Goal: Task Accomplishment & Management: Complete application form

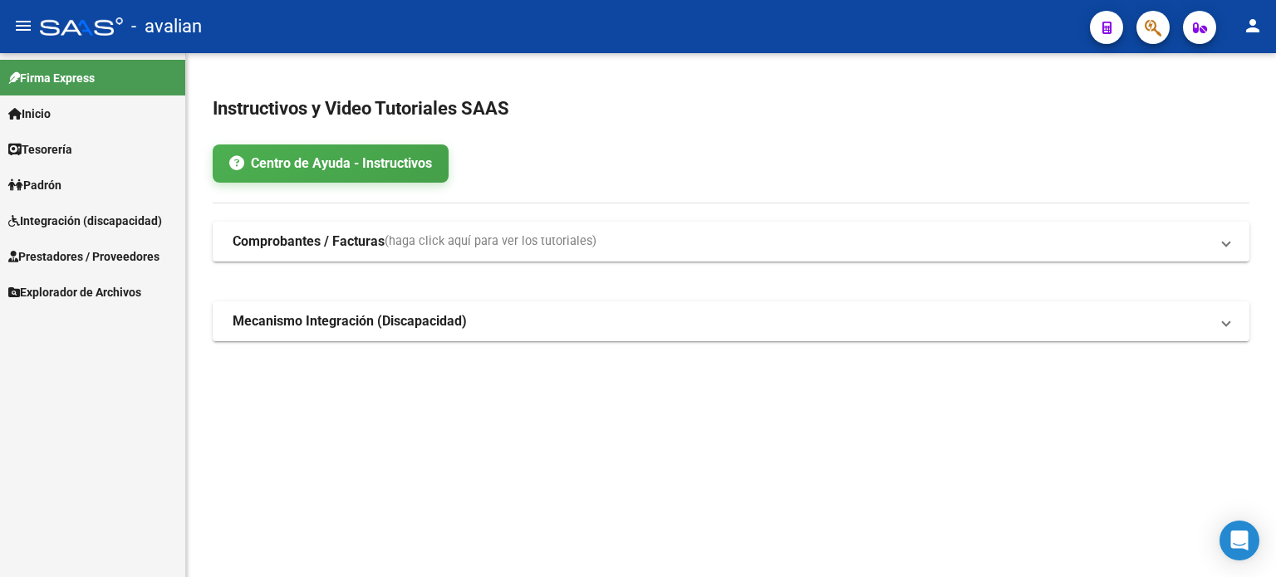
drag, startPoint x: 73, startPoint y: 218, endPoint x: 76, endPoint y: 240, distance: 21.9
click at [73, 218] on span "Integración (discapacidad)" at bounding box center [85, 221] width 154 height 18
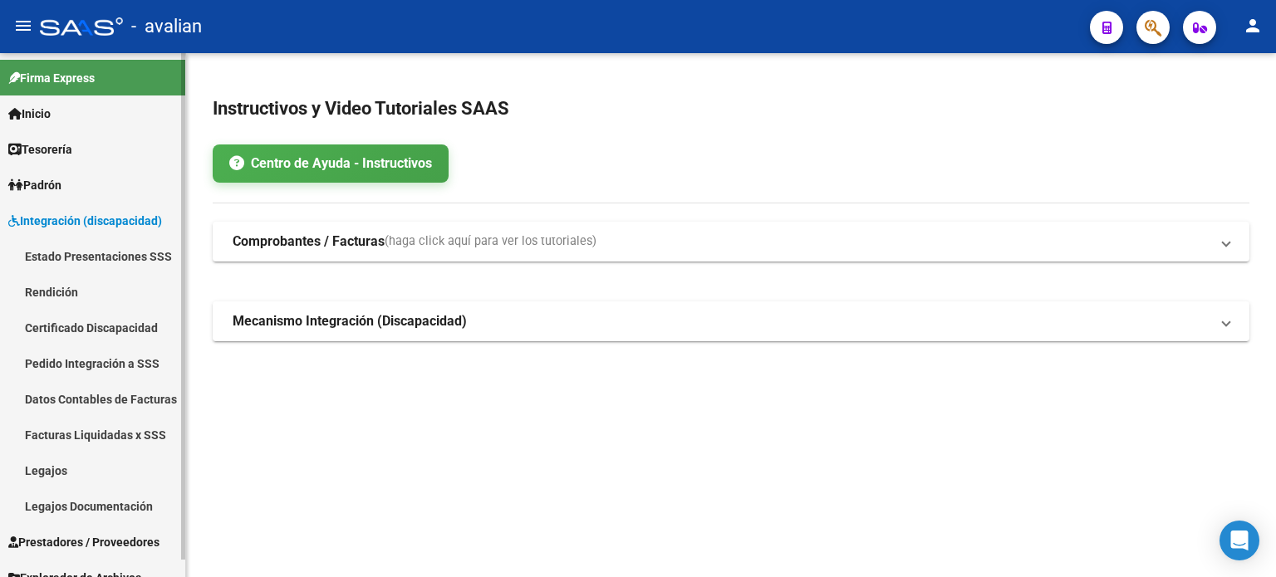
click at [70, 466] on link "Legajos" at bounding box center [92, 471] width 185 height 36
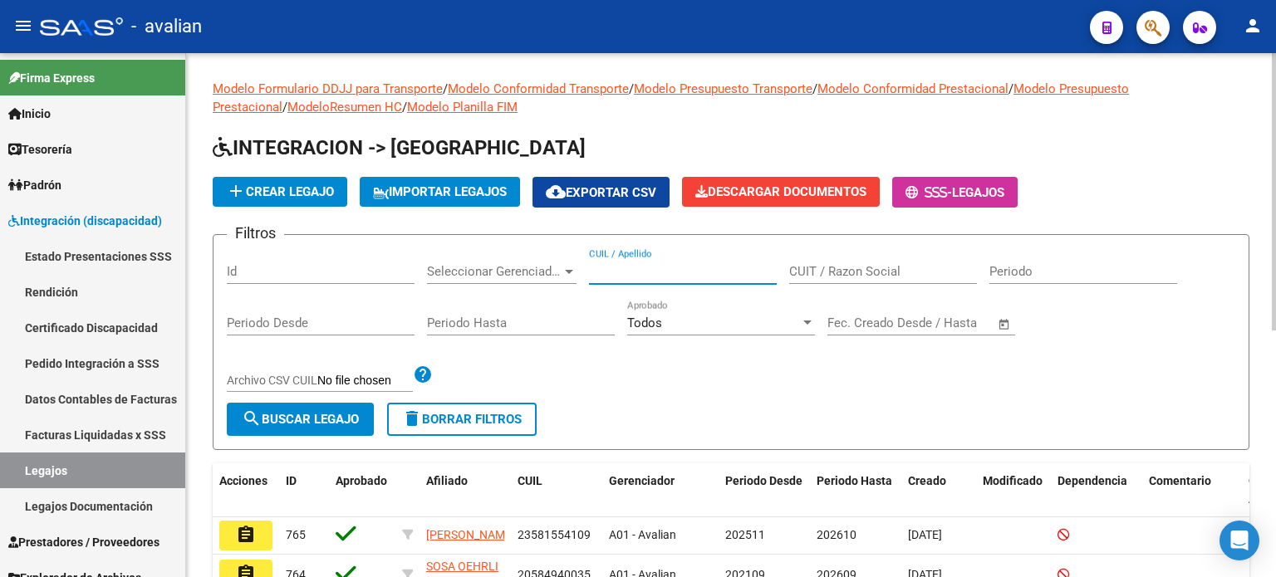
click at [616, 272] on input "CUIL / Apellido" at bounding box center [683, 271] width 188 height 15
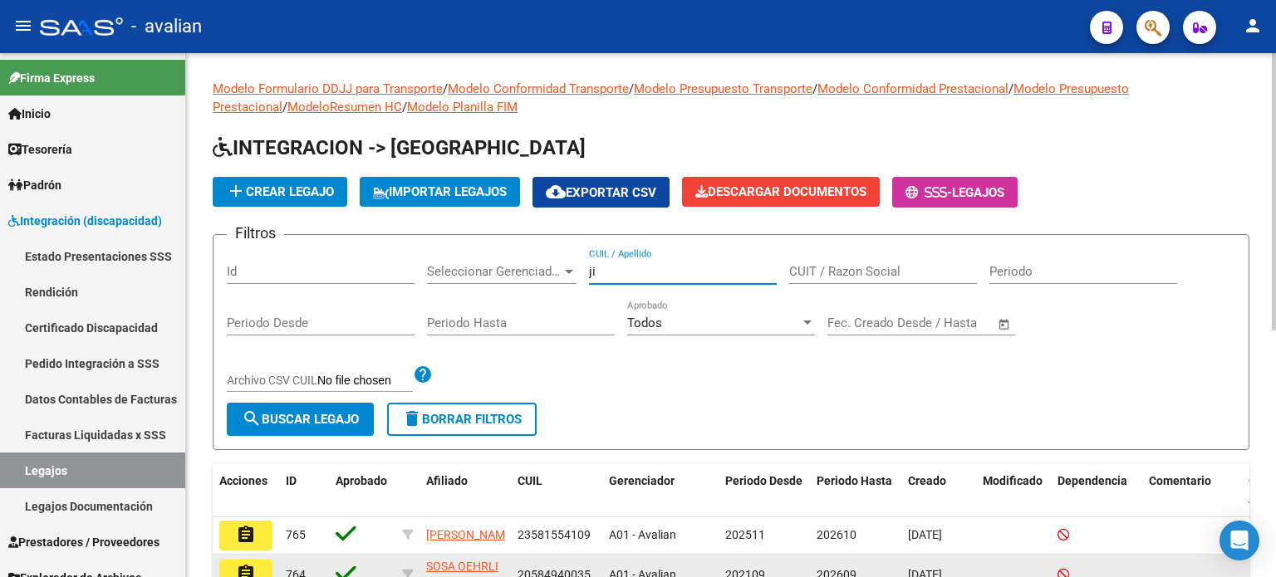
type input "j"
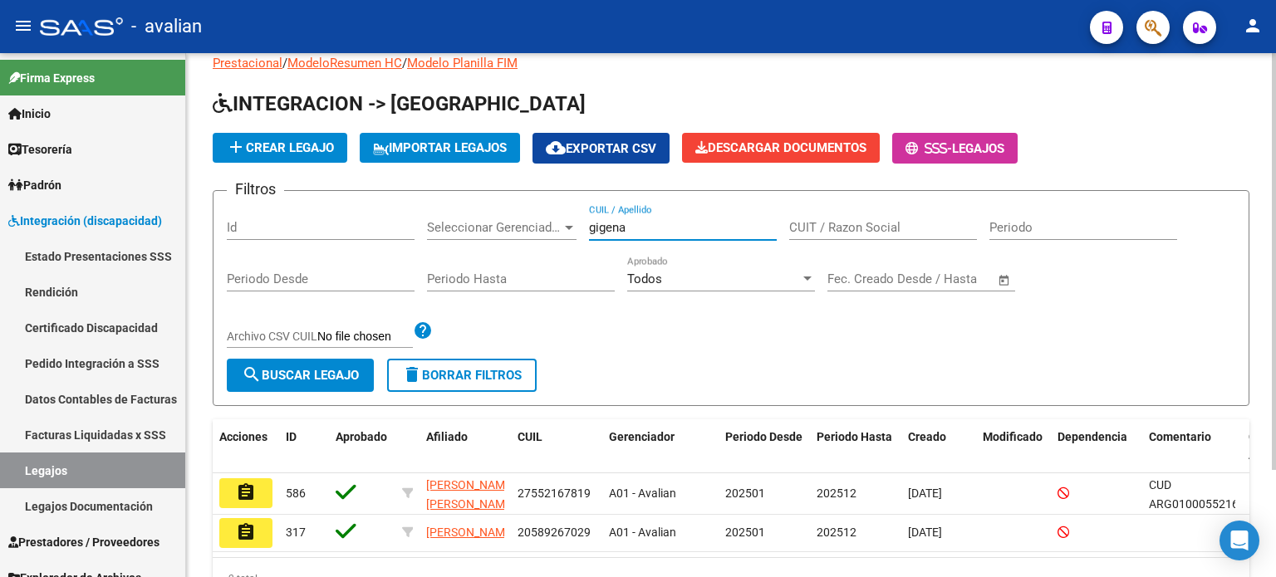
scroll to position [134, 0]
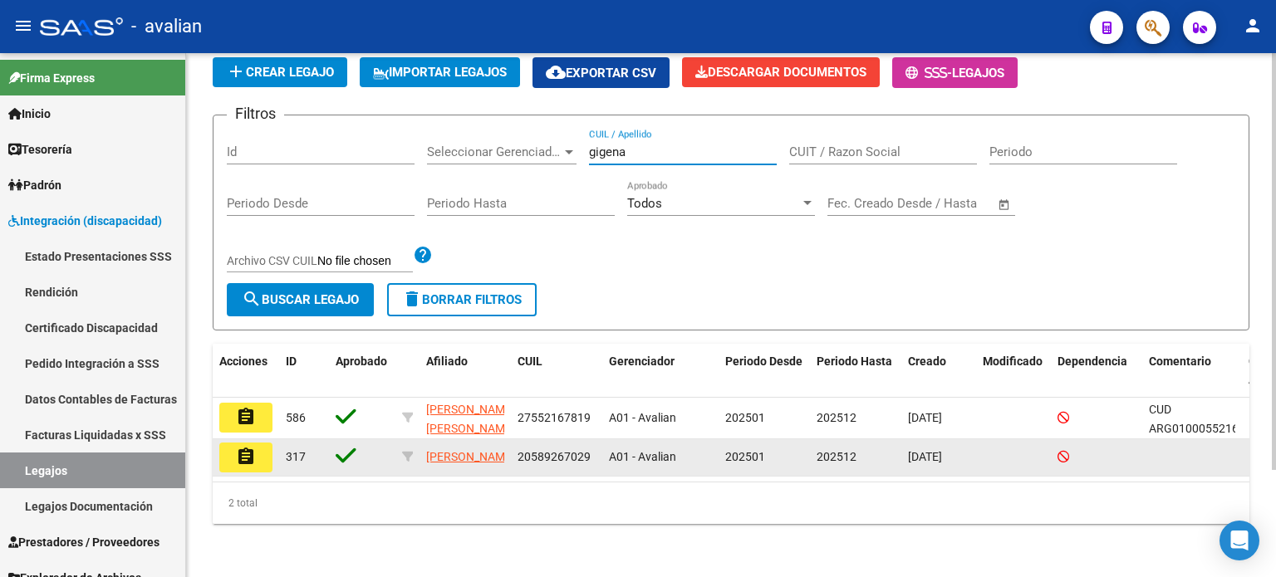
type input "gigena"
click at [251, 448] on mat-icon "assignment" at bounding box center [246, 457] width 20 height 20
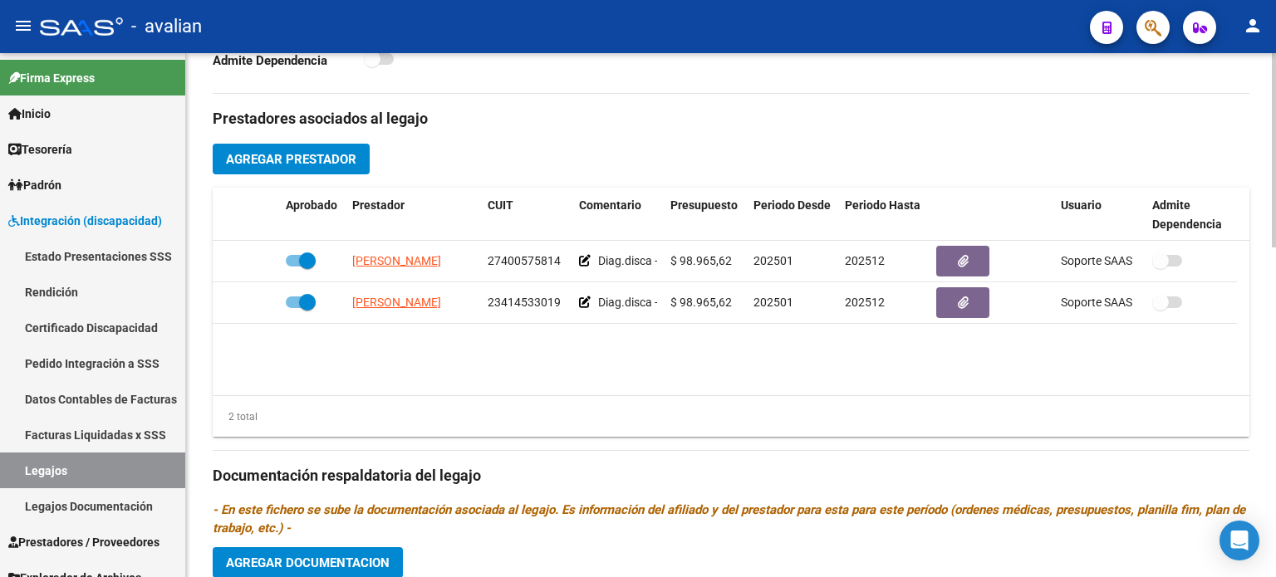
scroll to position [609, 0]
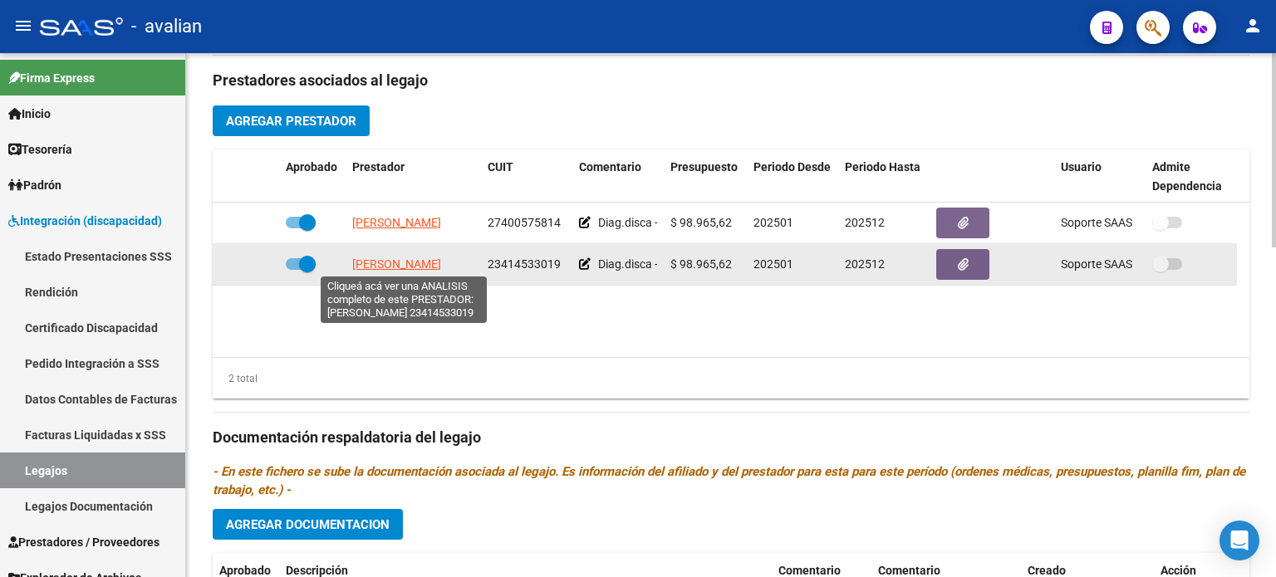
click at [377, 268] on span "[PERSON_NAME]" at bounding box center [396, 264] width 89 height 13
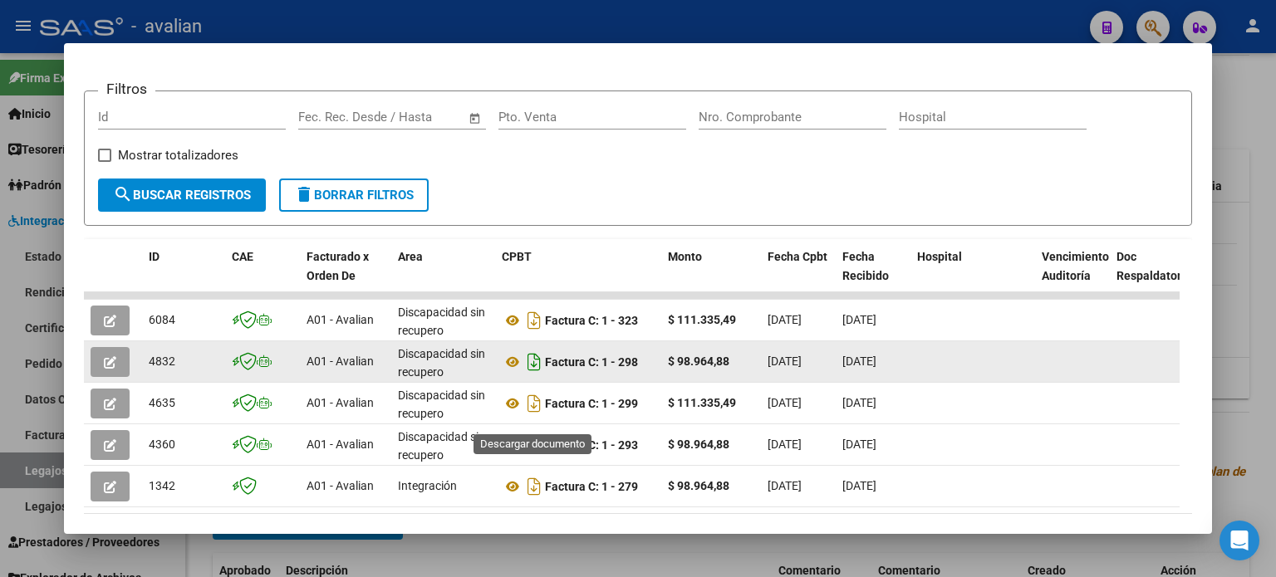
scroll to position [277, 0]
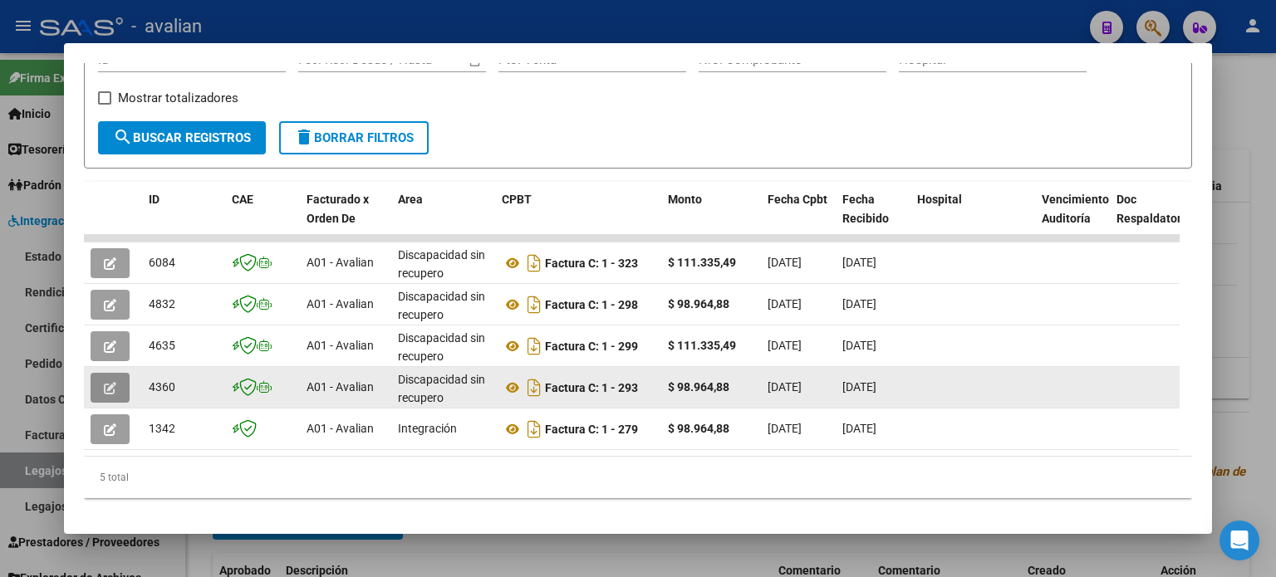
click at [116, 388] on button "button" at bounding box center [110, 388] width 39 height 30
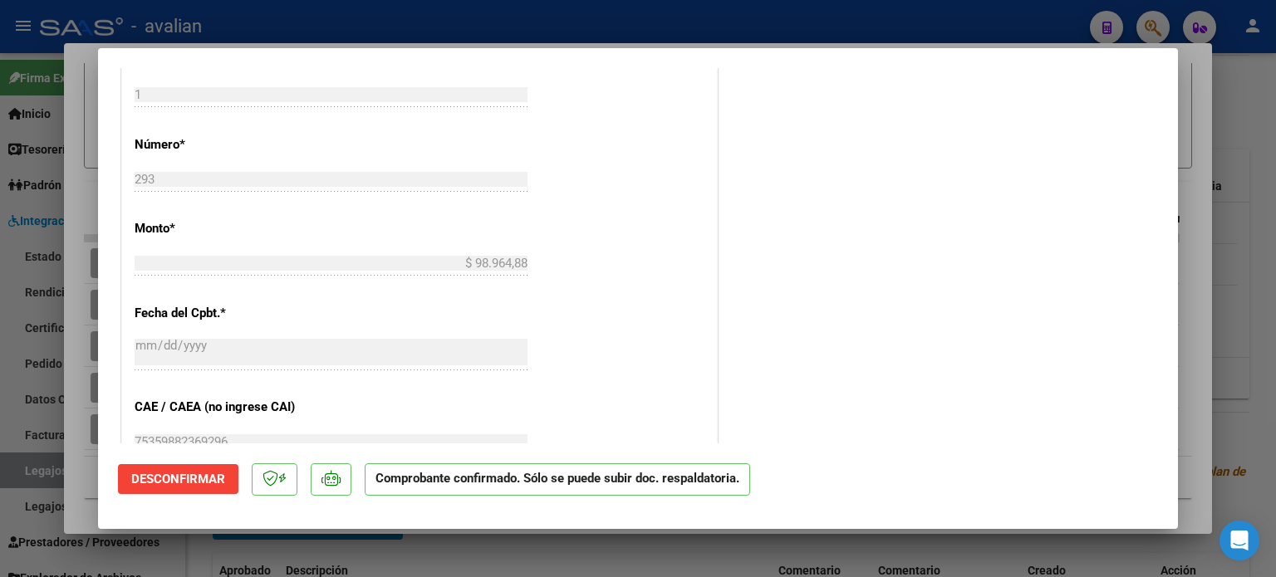
scroll to position [665, 0]
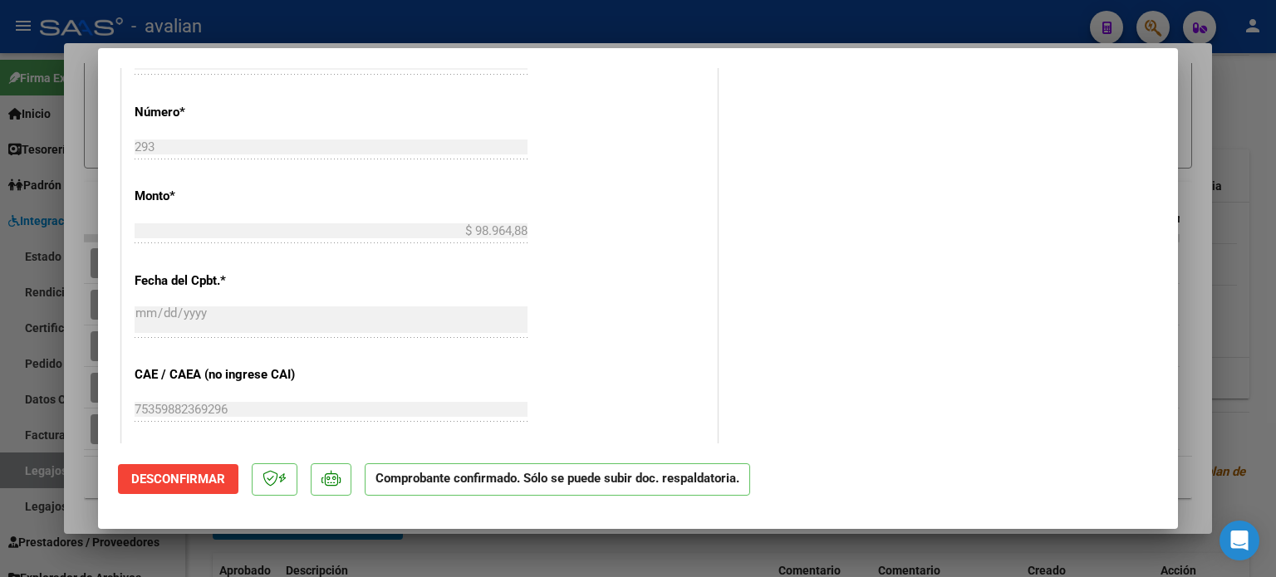
type input "$ 0,00"
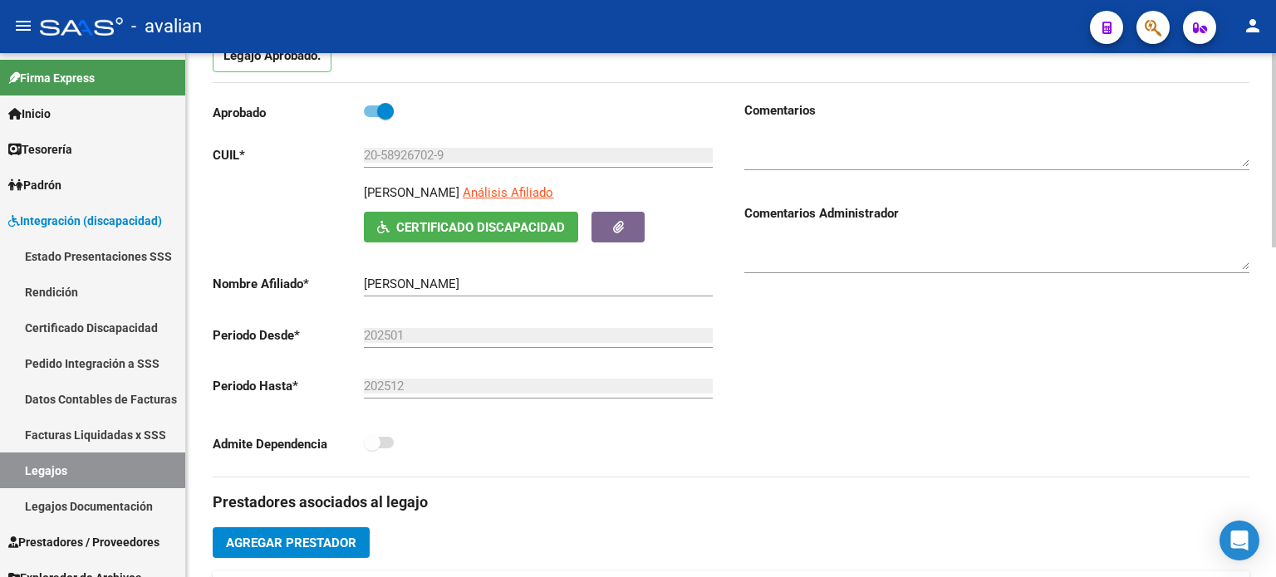
scroll to position [0, 0]
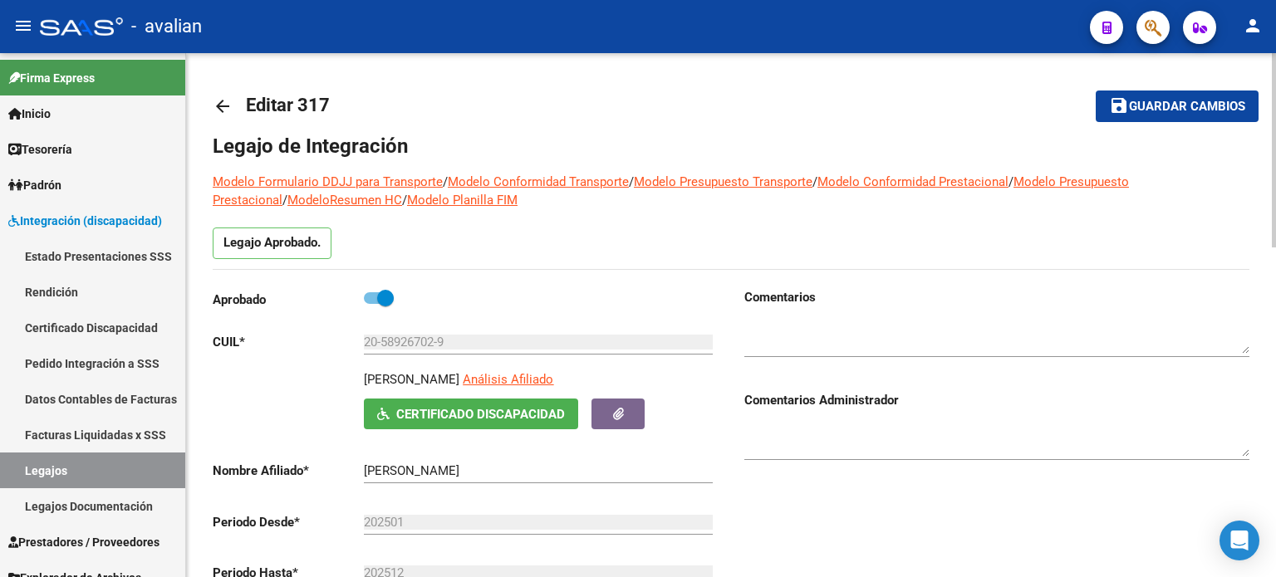
click at [218, 105] on mat-icon "arrow_back" at bounding box center [223, 106] width 20 height 20
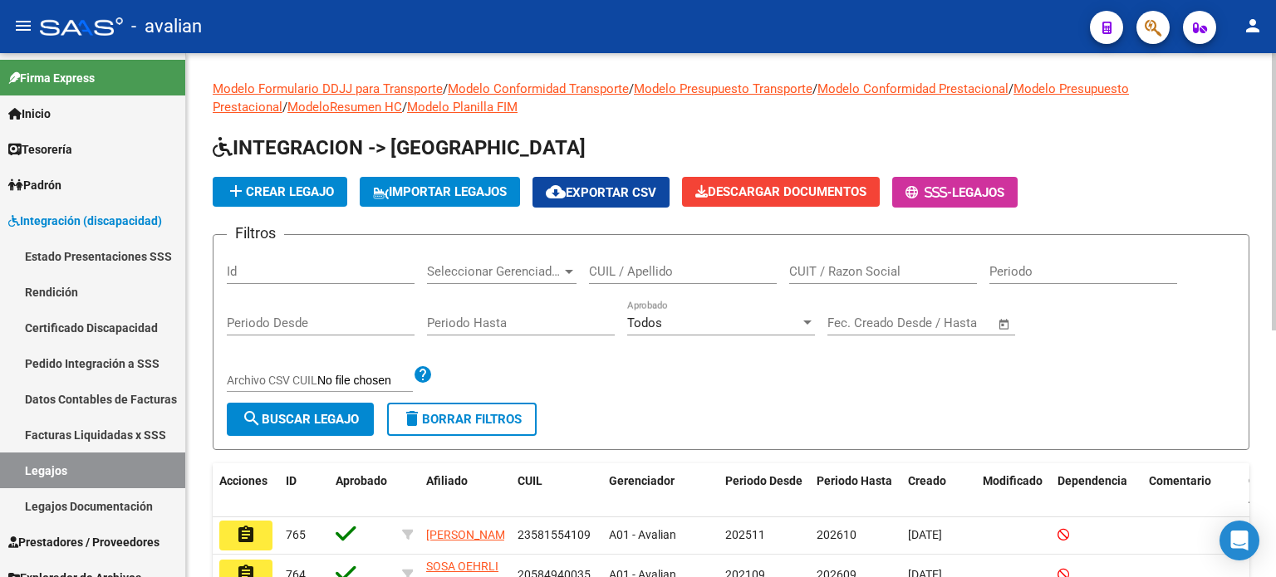
click at [638, 271] on input "CUIL / Apellido" at bounding box center [683, 271] width 188 height 15
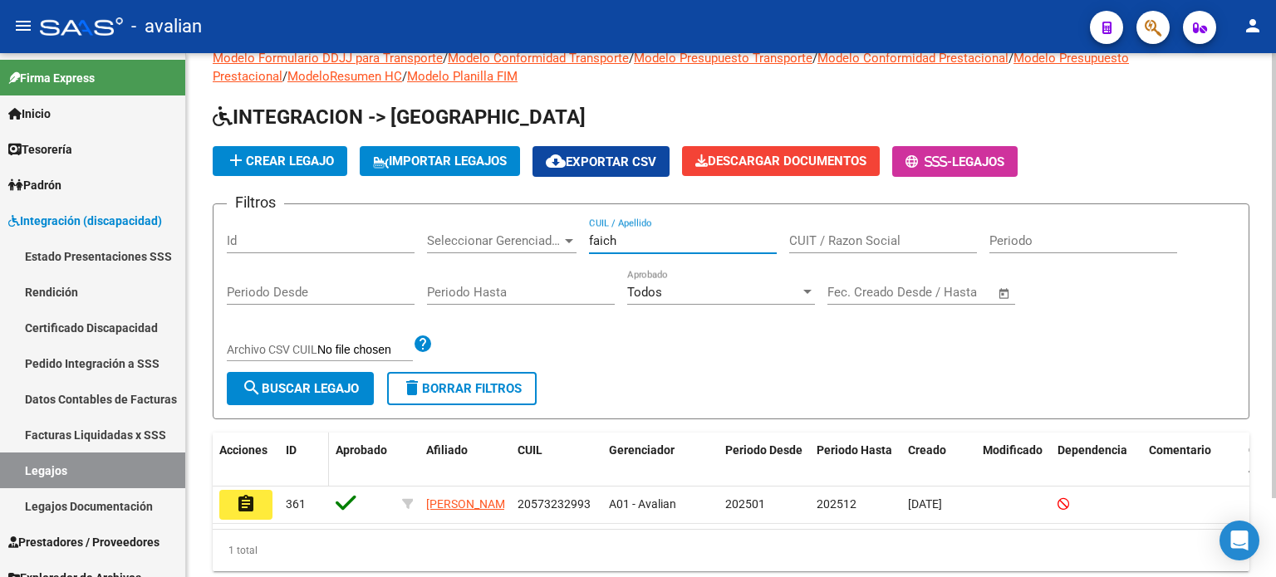
scroll to position [55, 0]
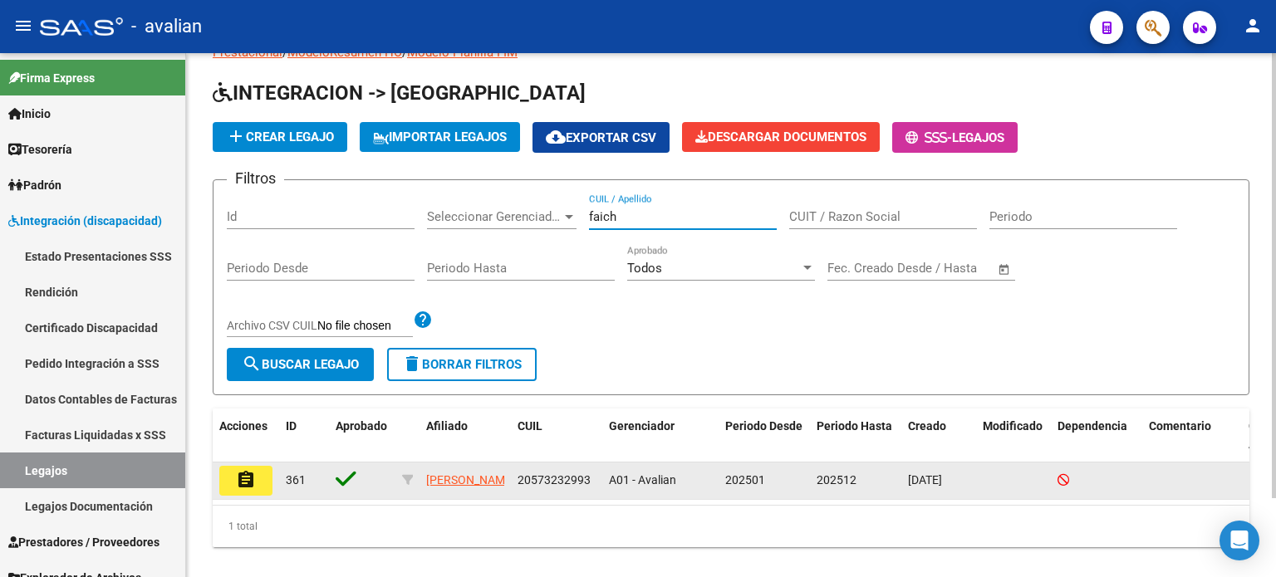
type input "faich"
click at [239, 483] on mat-icon "assignment" at bounding box center [246, 480] width 20 height 20
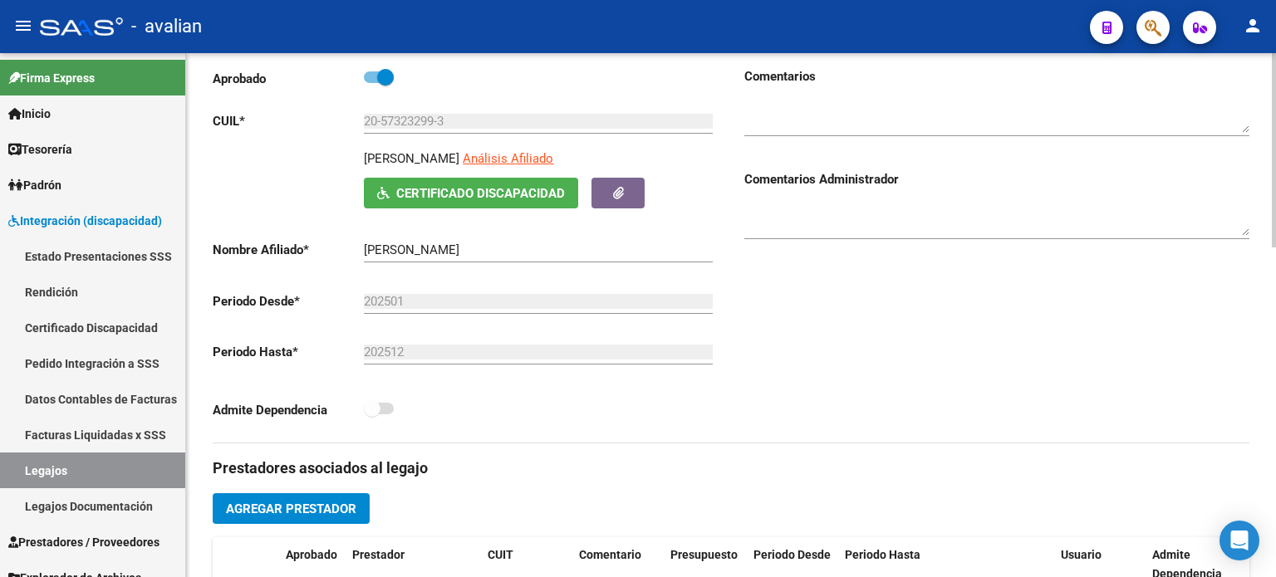
type input "[PERSON_NAME]"
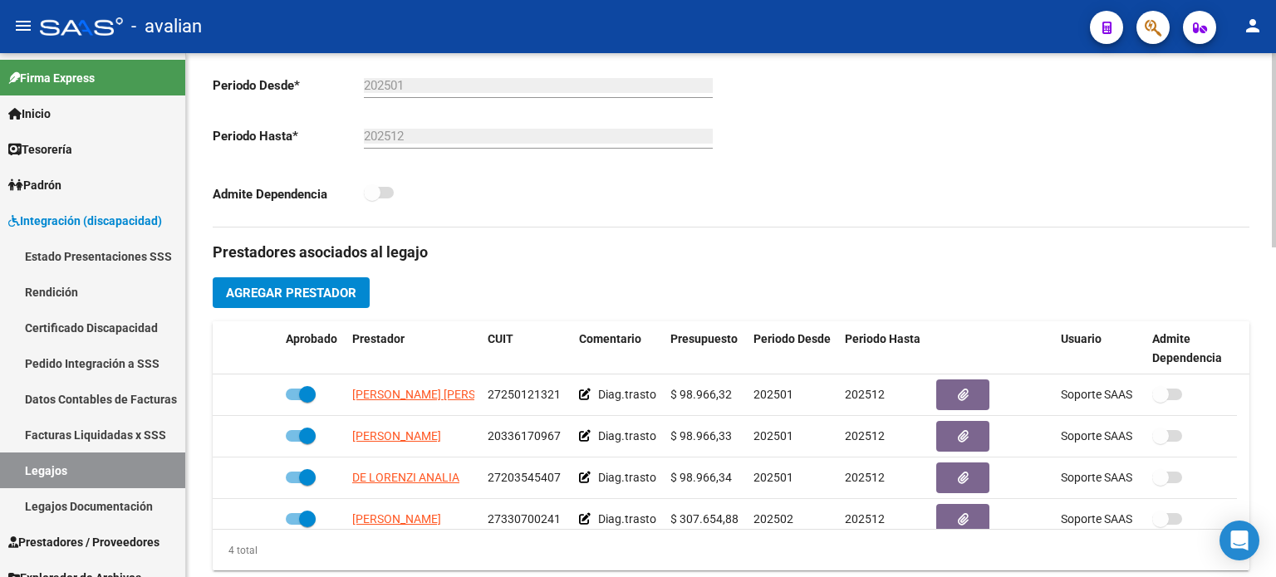
scroll to position [553, 0]
